Goal: Navigation & Orientation: Find specific page/section

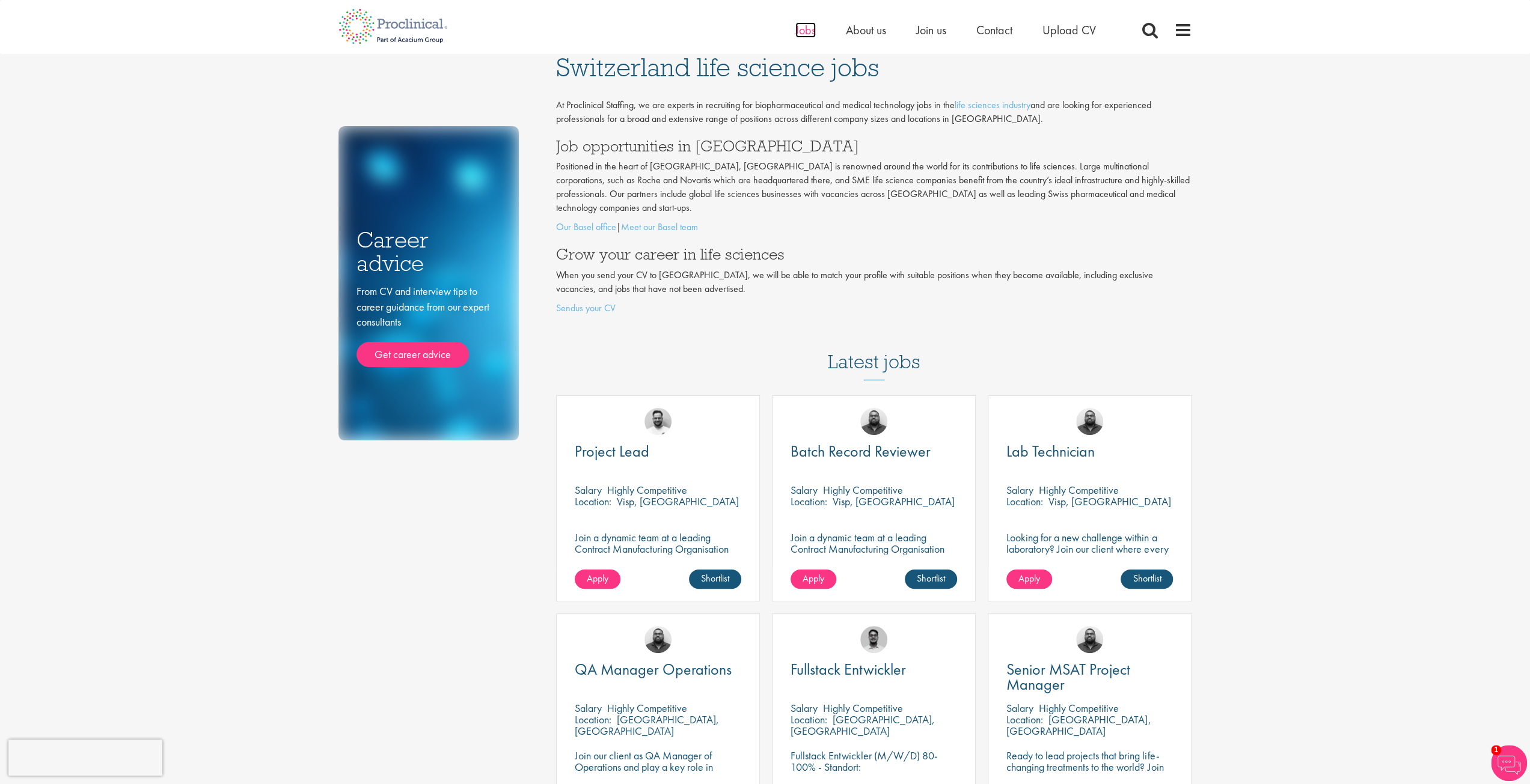
click at [795, 29] on span "Jobs" at bounding box center [805, 30] width 20 height 16
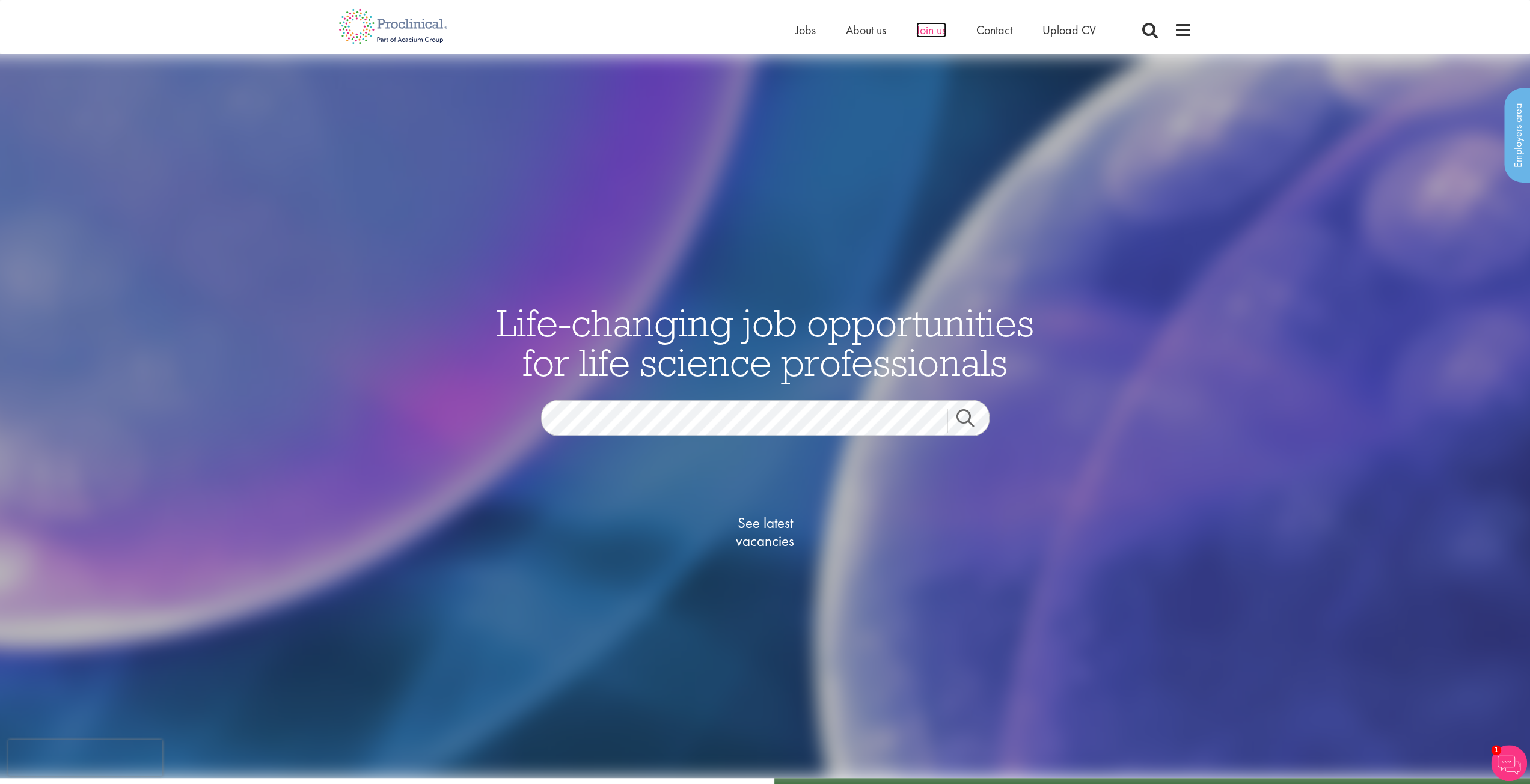
click at [921, 30] on span "Join us" at bounding box center [931, 30] width 30 height 16
